Goal: Transaction & Acquisition: Purchase product/service

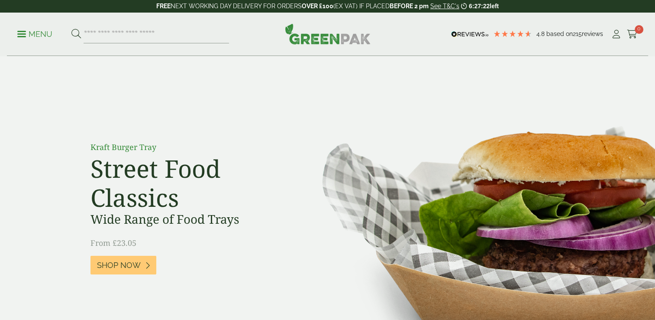
drag, startPoint x: 10, startPoint y: 33, endPoint x: 16, endPoint y: 33, distance: 6.1
click at [10, 33] on div "Menu 4.8 Based on 215 reviews My Account" at bounding box center [327, 34] width 641 height 43
click at [30, 36] on p "Menu" at bounding box center [34, 34] width 35 height 10
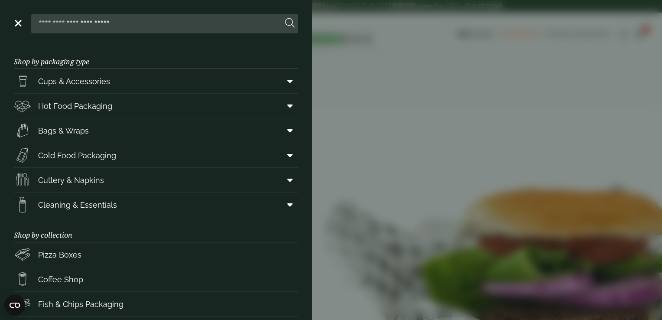
scroll to position [109, 0]
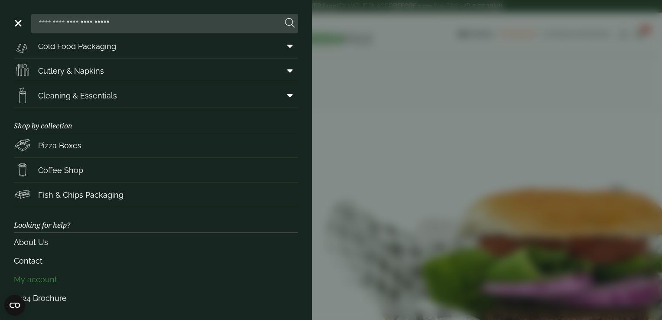
click at [61, 277] on link "My account" at bounding box center [156, 279] width 284 height 19
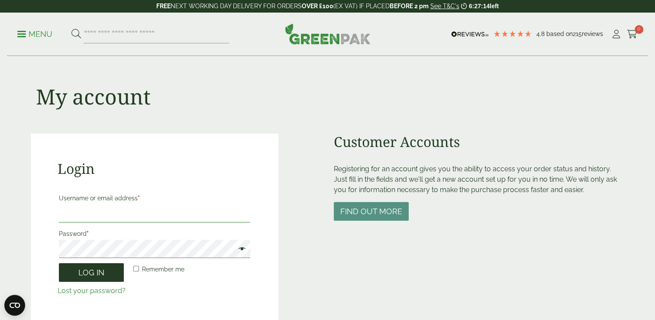
type input "**********"
click at [96, 275] on button "Log in" at bounding box center [91, 272] width 65 height 19
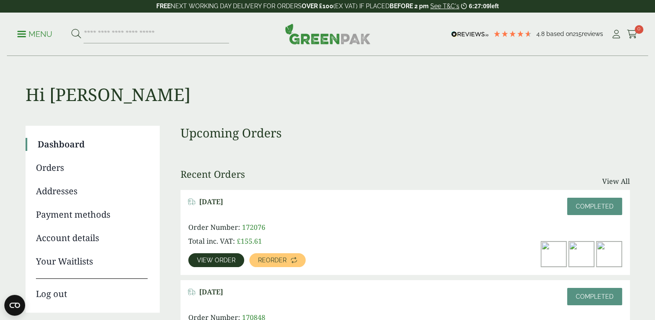
click at [220, 259] on span "View order" at bounding box center [216, 260] width 39 height 6
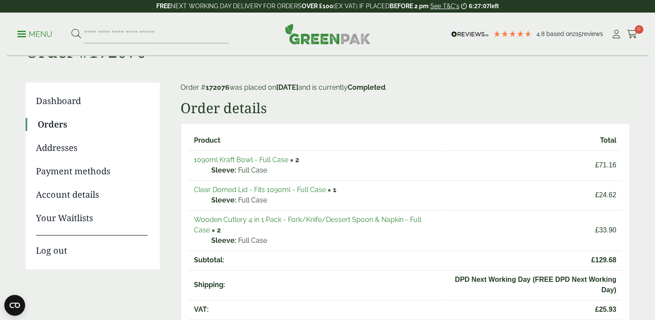
click at [246, 159] on link "1090ml Kraft Bowl - Full Case" at bounding box center [241, 159] width 94 height 8
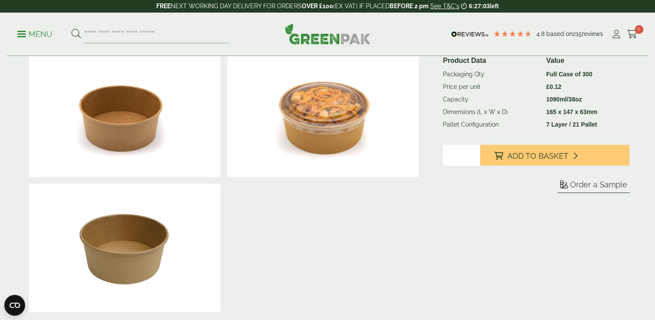
type input "*"
click at [475, 155] on input "*" at bounding box center [461, 155] width 37 height 21
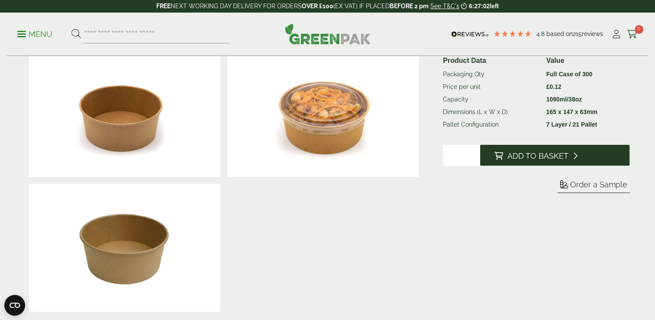
click at [506, 152] on button "Add to Basket" at bounding box center [554, 155] width 149 height 21
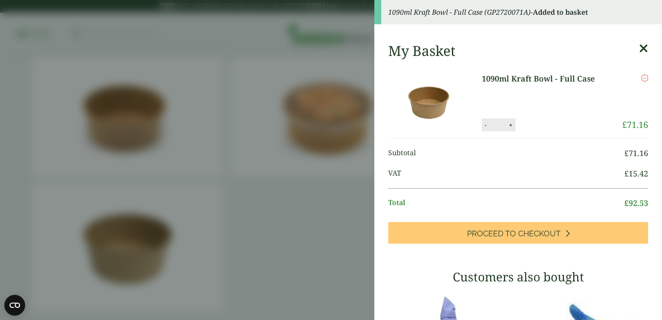
click at [226, 94] on aside "1090ml Kraft Bowl - Full Case (GP2720071A) - Added to basket My Basket 1090ml K…" at bounding box center [331, 160] width 662 height 320
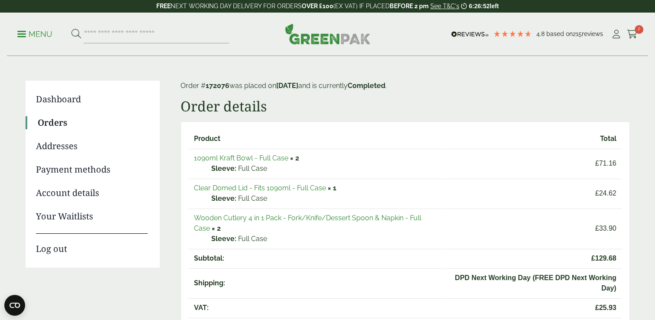
scroll to position [43, 0]
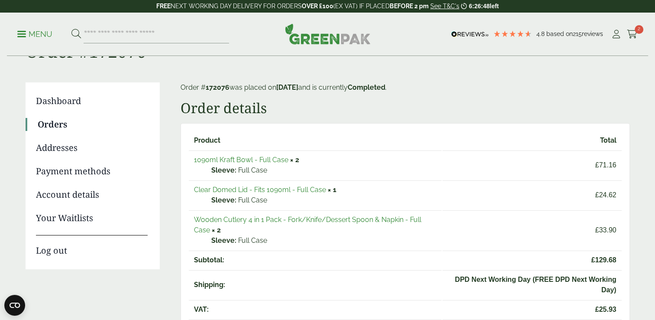
click at [290, 222] on link "Wooden Cutlery 4 in 1 Pack - Fork/Knife/Dessert Spoon & Napkin - Full Case" at bounding box center [307, 224] width 227 height 19
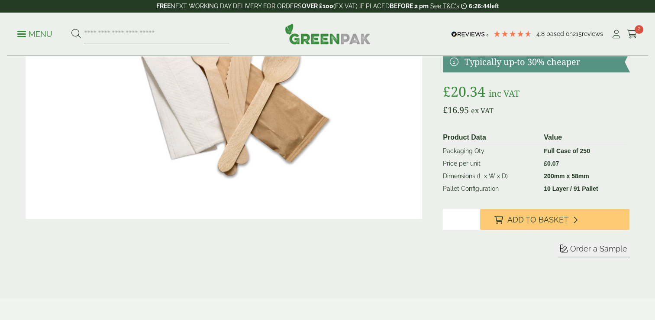
click at [473, 216] on input "*" at bounding box center [461, 219] width 37 height 21
type input "*"
click at [473, 216] on input "*" at bounding box center [461, 219] width 37 height 21
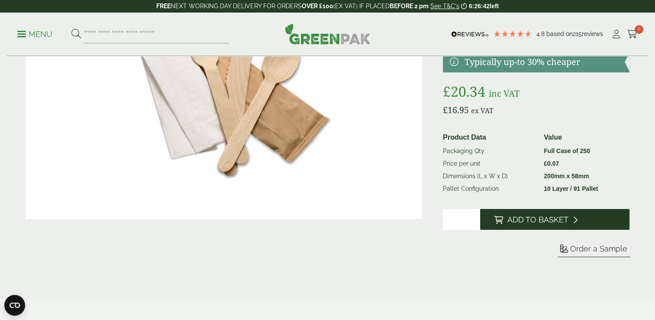
click at [498, 222] on icon at bounding box center [498, 220] width 9 height 8
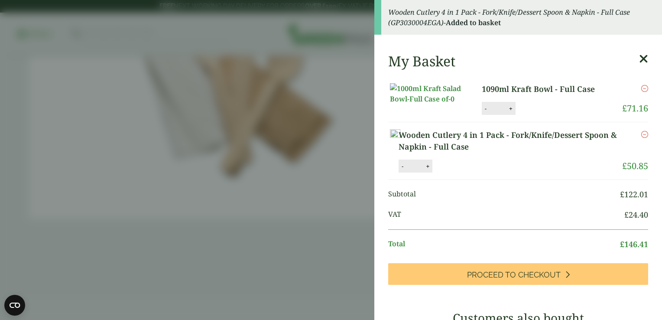
click at [211, 200] on aside "Wooden Cutlery 4 in 1 Pack - Fork/Knife/Dessert Spoon & Napkin - Full Case (GP3…" at bounding box center [331, 160] width 662 height 320
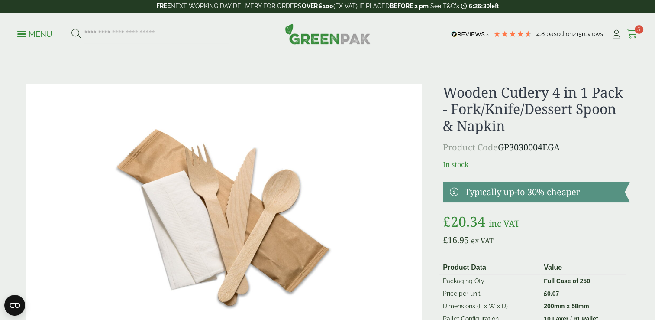
click at [633, 34] on icon at bounding box center [632, 34] width 11 height 9
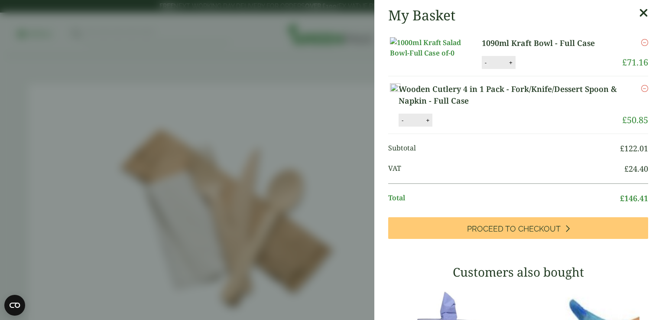
click at [482, 66] on button "-" at bounding box center [485, 62] width 7 height 7
type input "*"
click at [538, 69] on button "Update" at bounding box center [538, 62] width 43 height 13
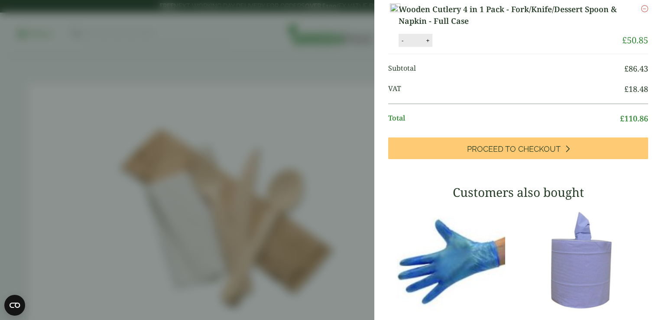
scroll to position [130, 0]
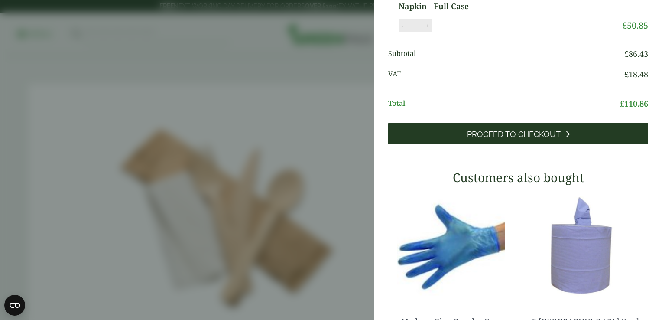
click at [513, 139] on span "Proceed to Checkout" at bounding box center [514, 135] width 94 height 10
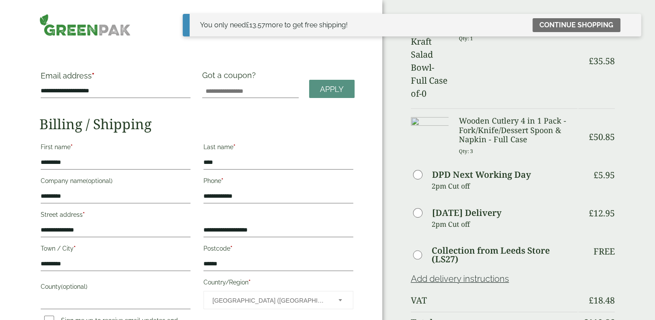
click at [535, 204] on td "Saturday Delivery 2pm Cut off" at bounding box center [494, 222] width 167 height 37
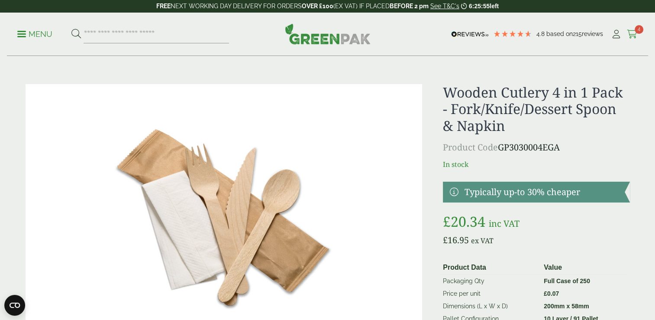
click at [633, 36] on icon at bounding box center [632, 34] width 11 height 9
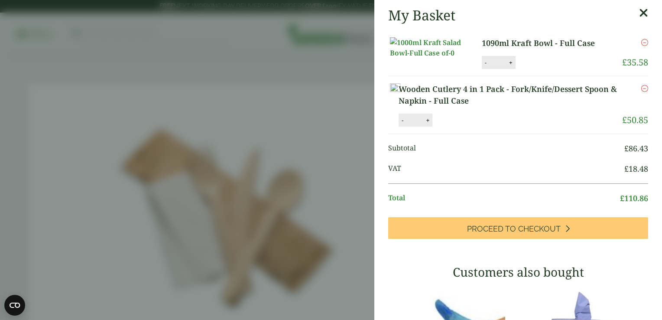
click at [432, 124] on button "+" at bounding box center [427, 120] width 9 height 7
type input "*"
click at [477, 127] on button "Update" at bounding box center [455, 120] width 43 height 13
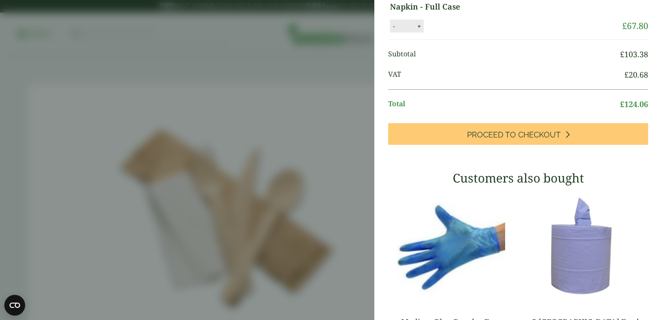
scroll to position [130, 0]
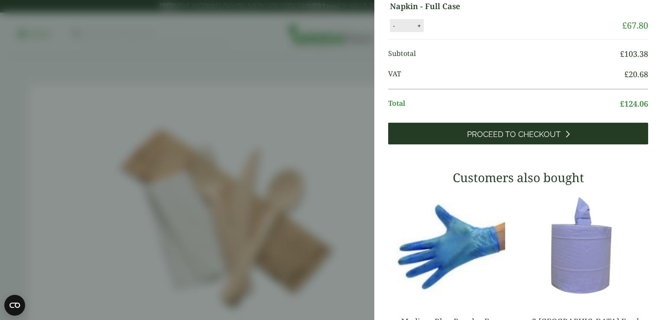
click at [536, 144] on link "Proceed to Checkout" at bounding box center [518, 134] width 260 height 22
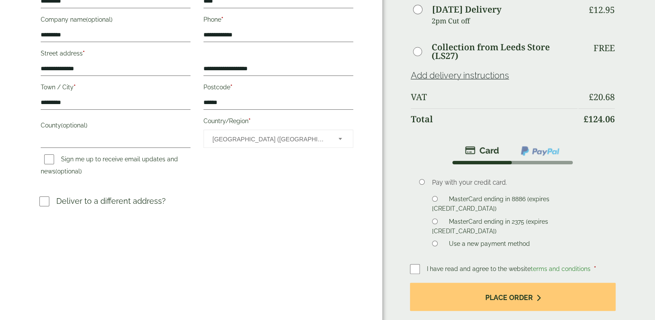
scroll to position [217, 0]
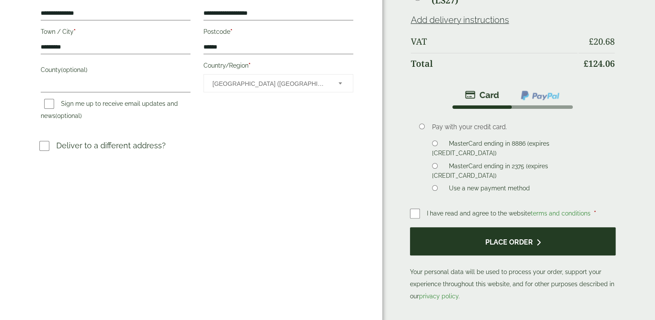
click at [490, 241] on button "Place order" at bounding box center [513, 241] width 206 height 28
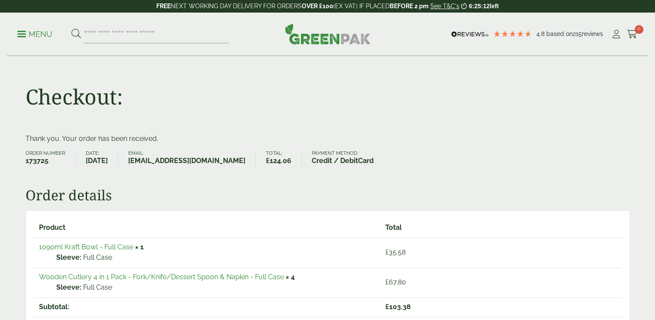
click at [255, 107] on div "Checkout:" at bounding box center [327, 94] width 615 height 77
